Goal: Task Accomplishment & Management: Manage account settings

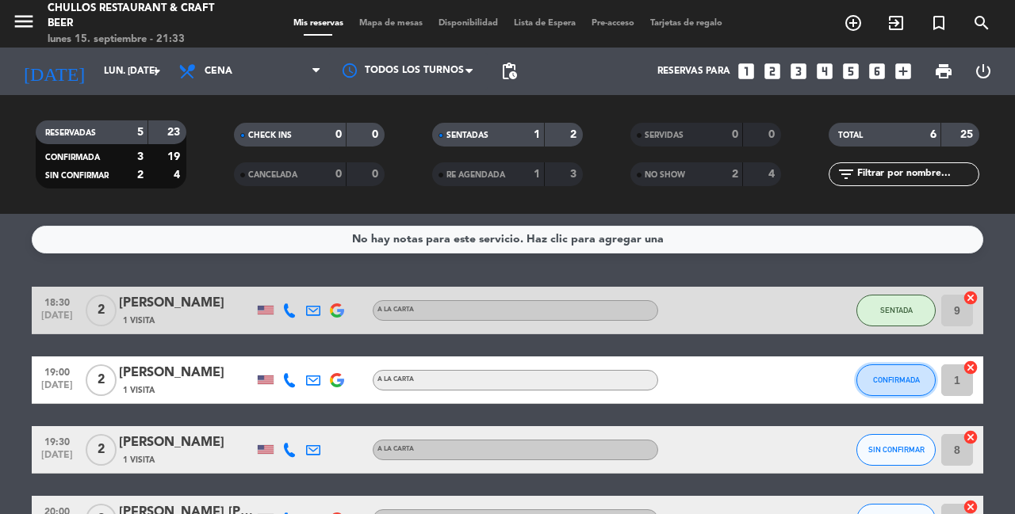
click at [896, 385] on button "CONFIRMADA" at bounding box center [895, 381] width 79 height 32
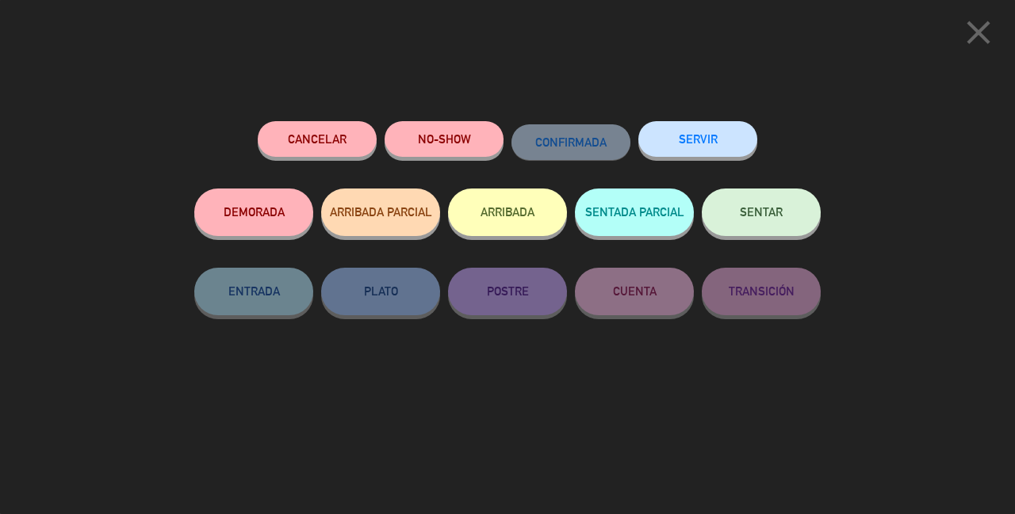
click at [979, 52] on span "close" at bounding box center [978, 48] width 40 height 13
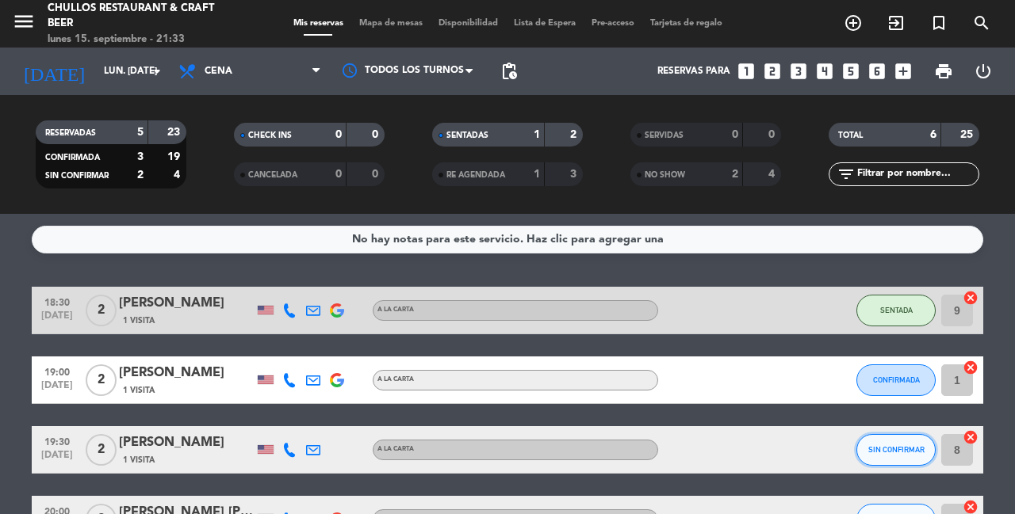
click at [887, 459] on button "SIN CONFIRMAR" at bounding box center [895, 450] width 79 height 32
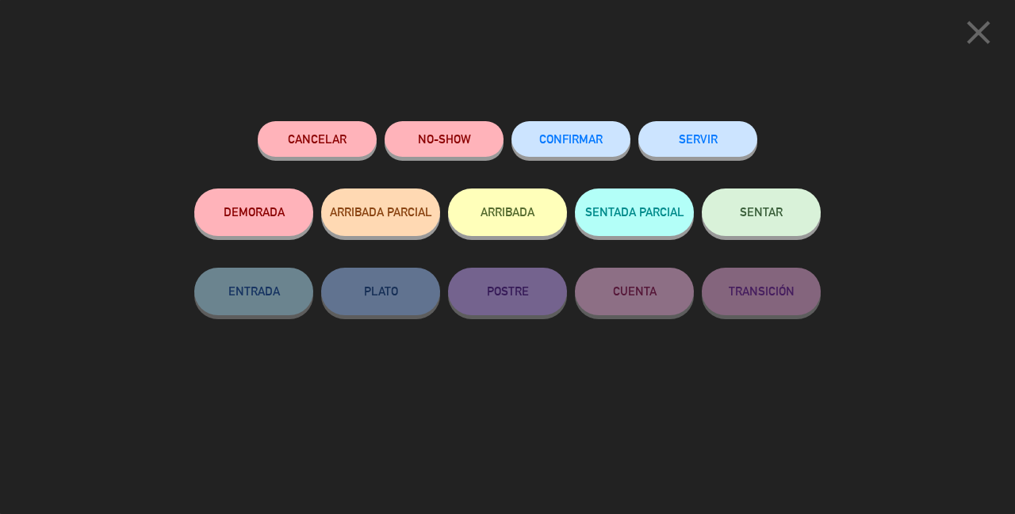
click at [970, 37] on icon "close" at bounding box center [978, 33] width 40 height 40
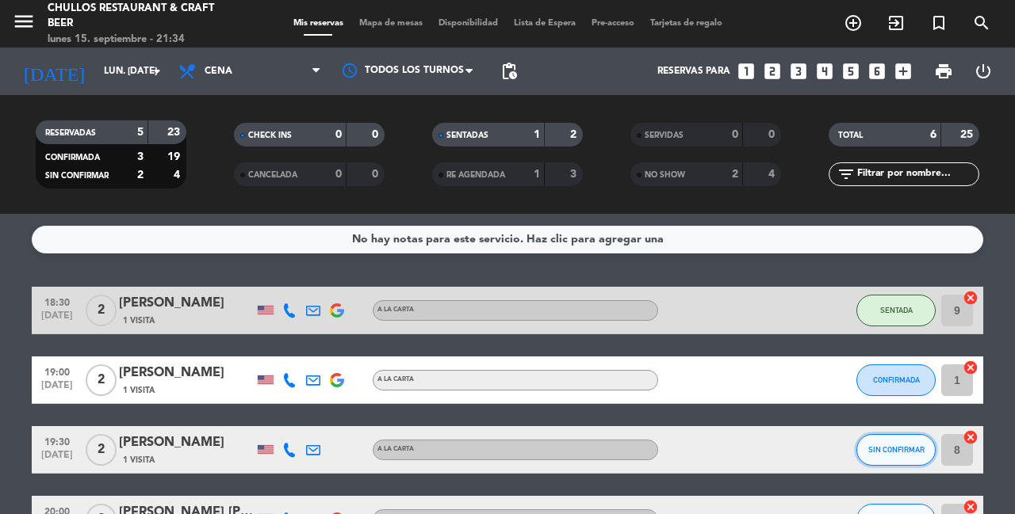
click at [894, 461] on button "SIN CONFIRMAR" at bounding box center [895, 450] width 79 height 32
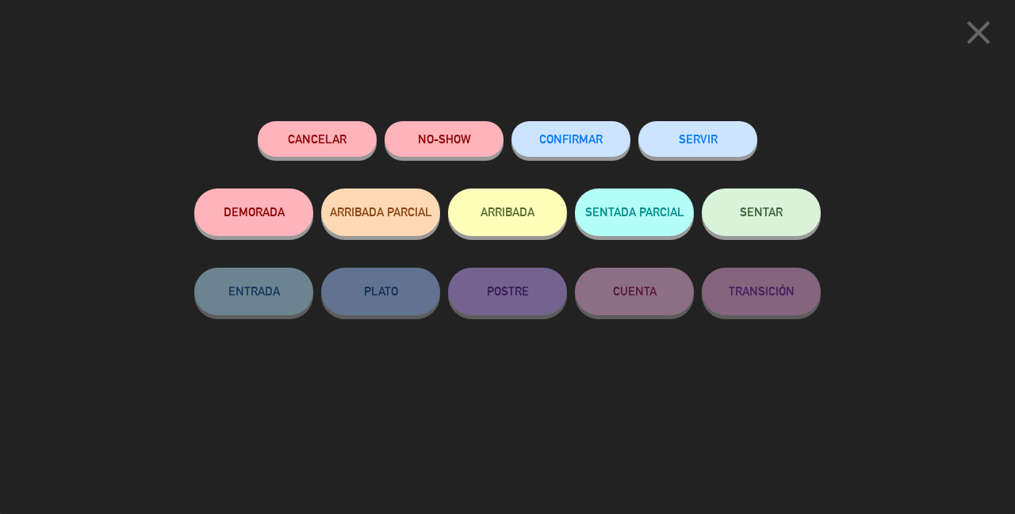
click at [970, 25] on icon "close" at bounding box center [978, 33] width 40 height 40
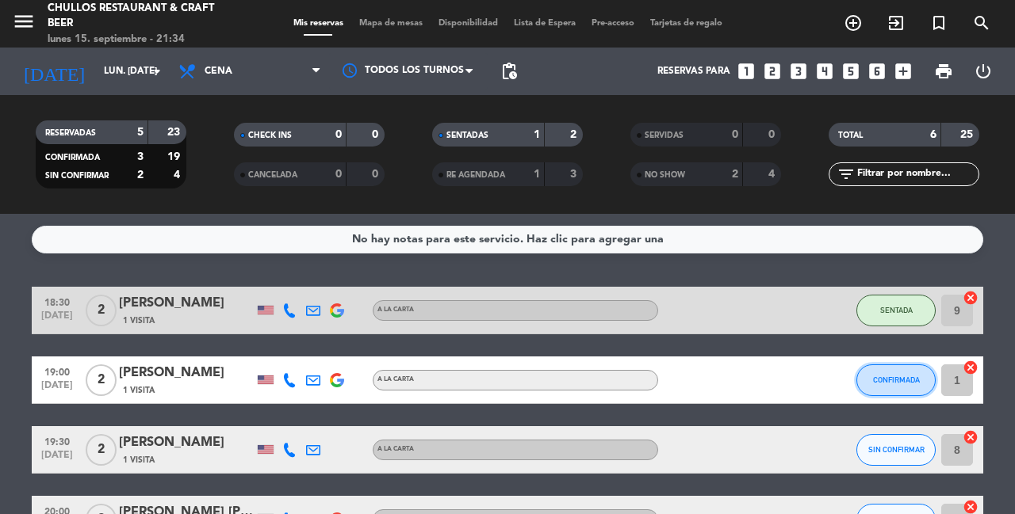
click at [897, 370] on button "CONFIRMADA" at bounding box center [895, 381] width 79 height 32
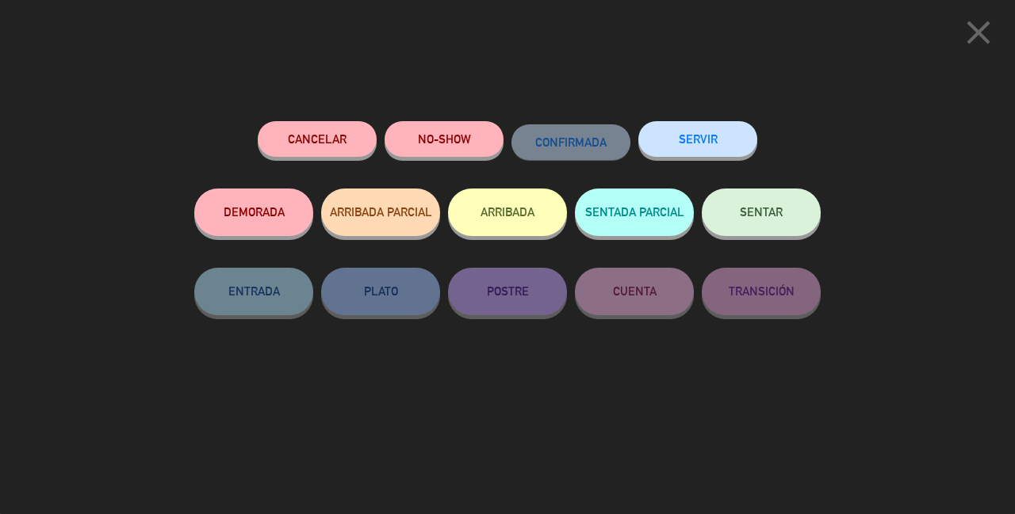
click at [761, 216] on span "SENTAR" at bounding box center [761, 211] width 43 height 13
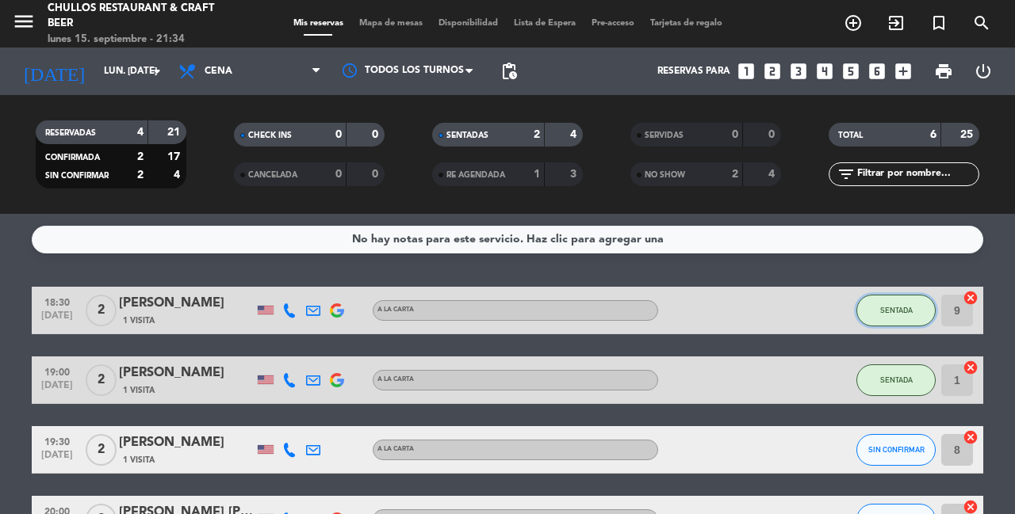
click at [897, 304] on button "SENTADA" at bounding box center [895, 311] width 79 height 32
